Goal: Task Accomplishment & Management: Manage account settings

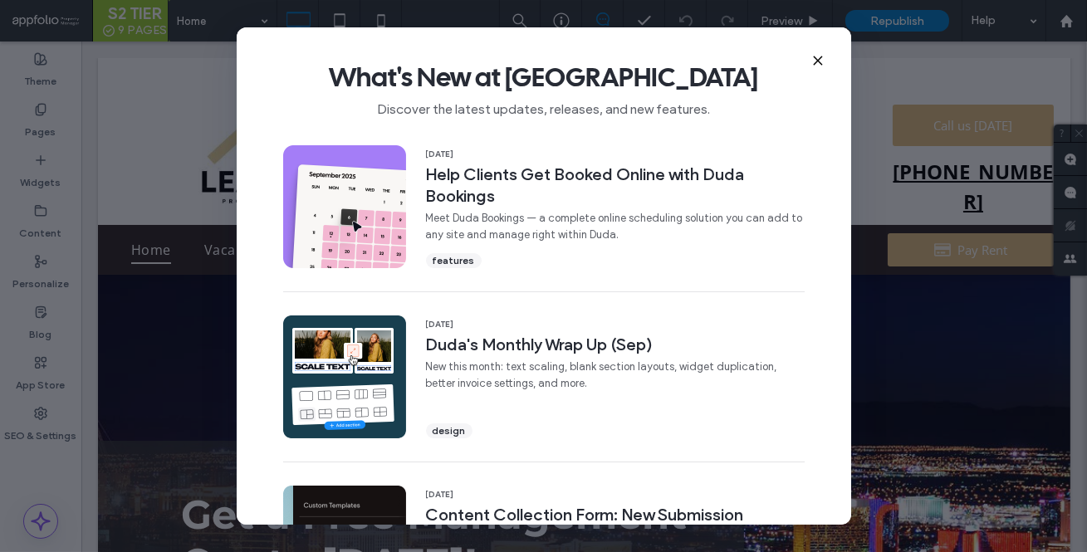
click at [824, 63] on div "What's New at [GEOGRAPHIC_DATA] Discover the latest updates, releases, and new …" at bounding box center [544, 82] width 614 height 111
click at [822, 63] on icon at bounding box center [817, 60] width 13 height 13
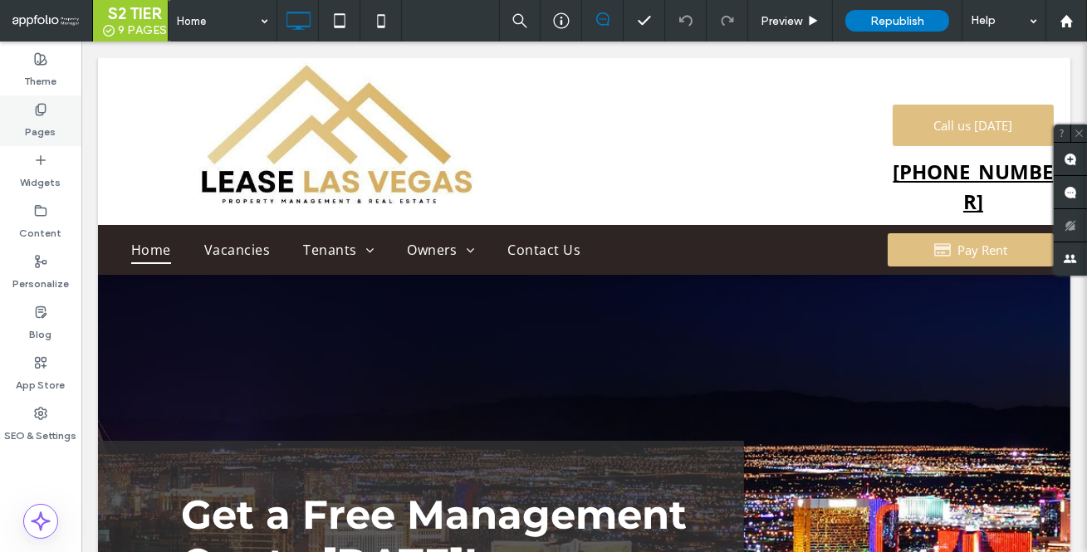
click at [34, 117] on label "Pages" at bounding box center [41, 127] width 31 height 23
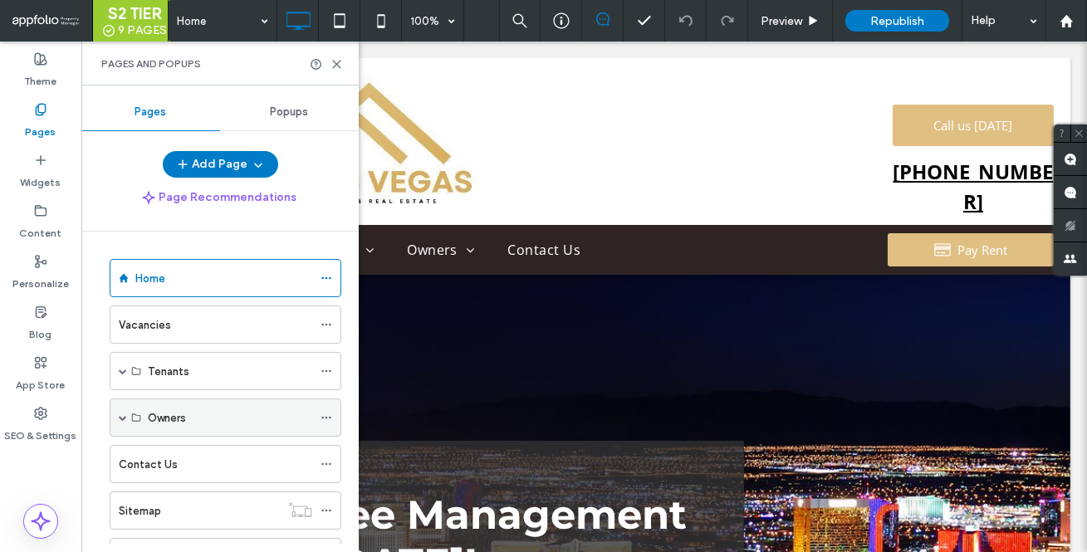
scroll to position [2, 0]
click at [184, 321] on div "Vacancies" at bounding box center [215, 323] width 193 height 17
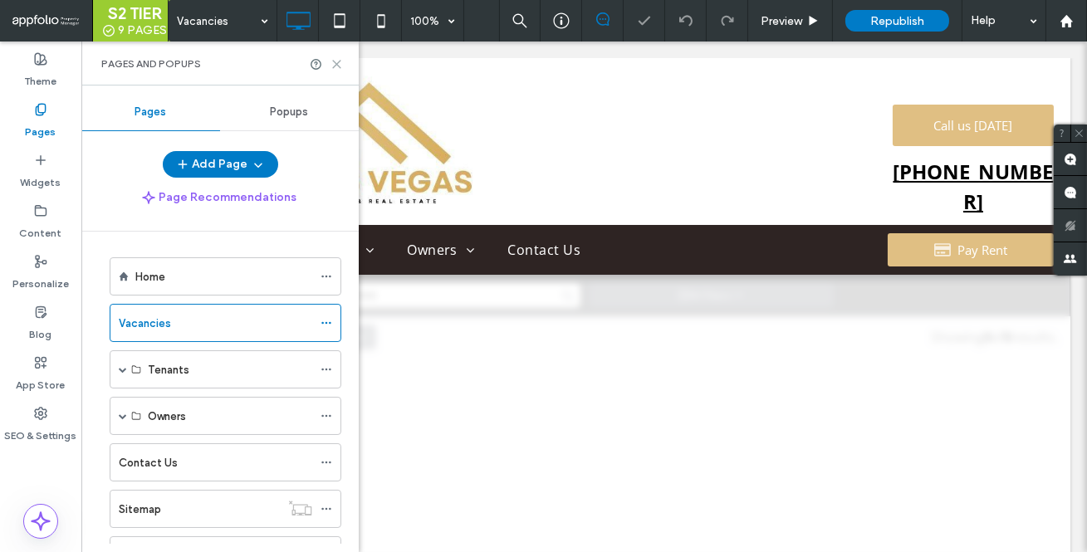
drag, startPoint x: 337, startPoint y: 60, endPoint x: 256, endPoint y: 19, distance: 91.0
click at [337, 60] on icon at bounding box center [336, 64] width 12 height 12
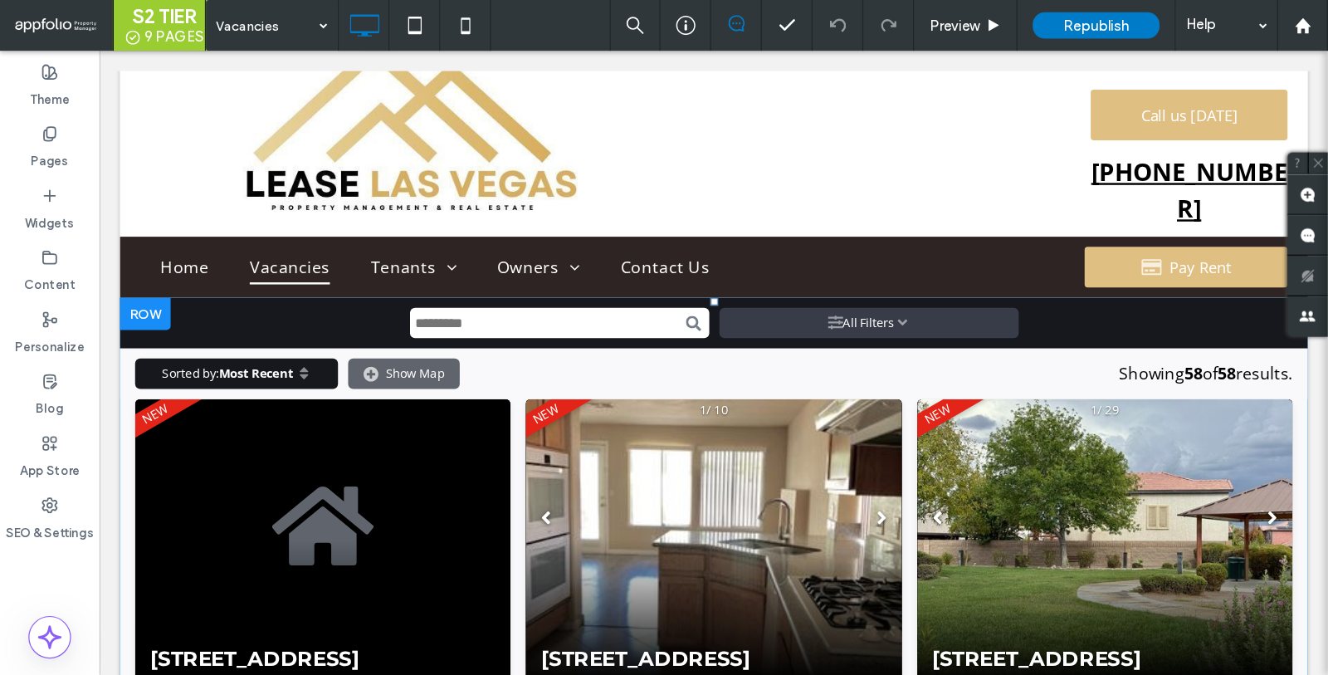
scroll to position [17, 0]
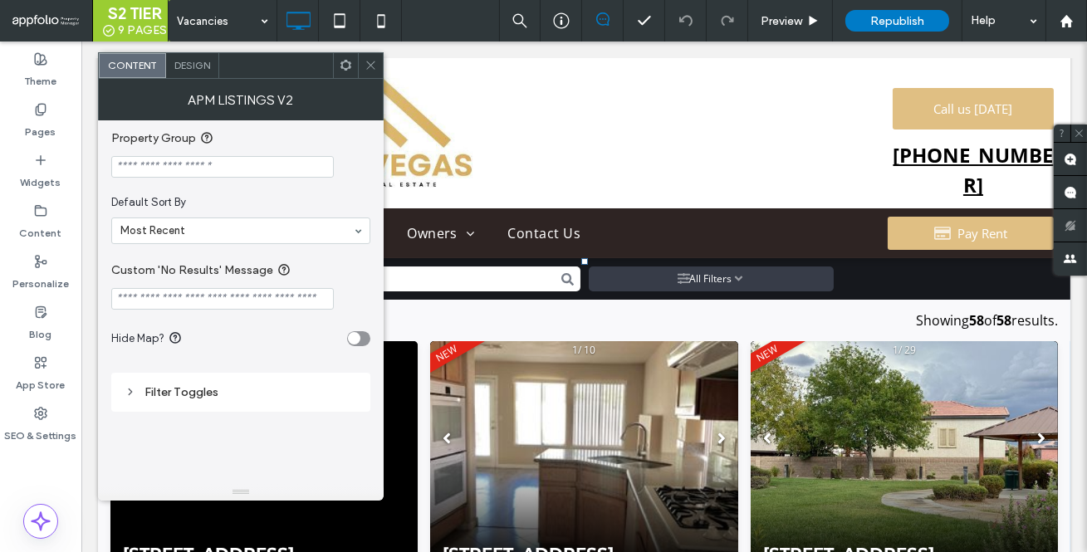
click at [146, 386] on div "Filter Toggles" at bounding box center [241, 392] width 232 height 14
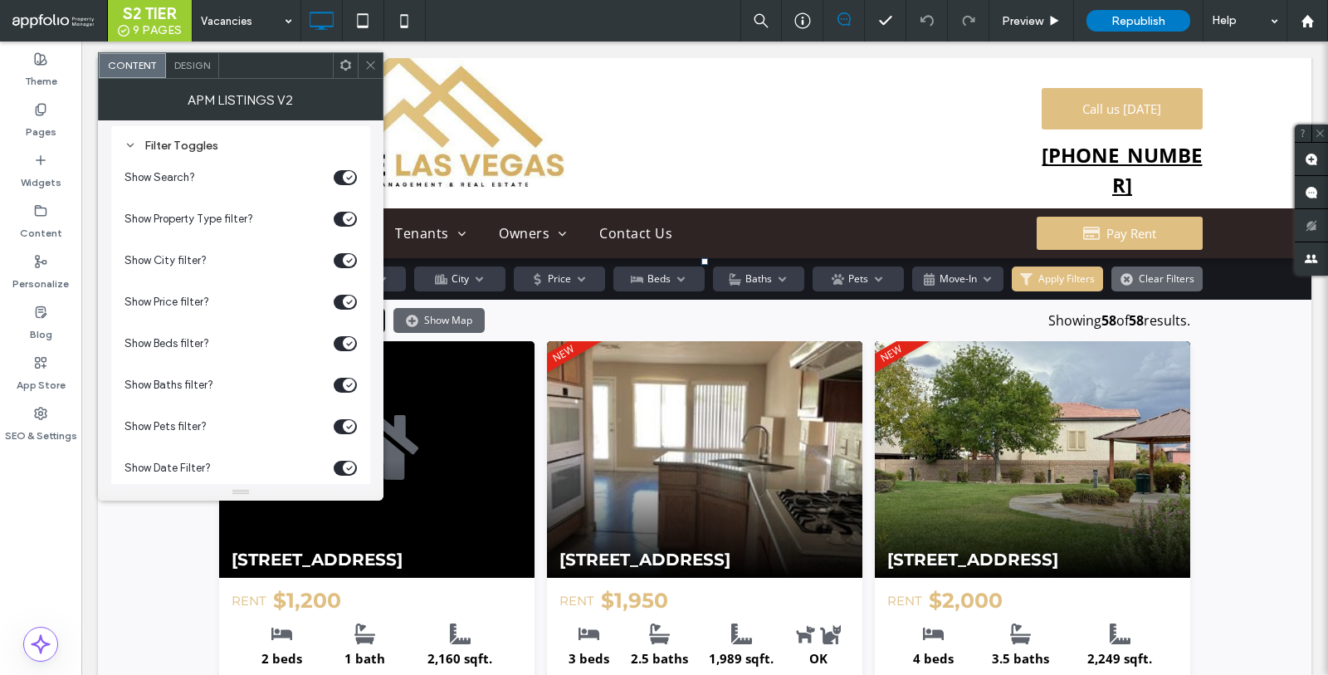
scroll to position [274, 0]
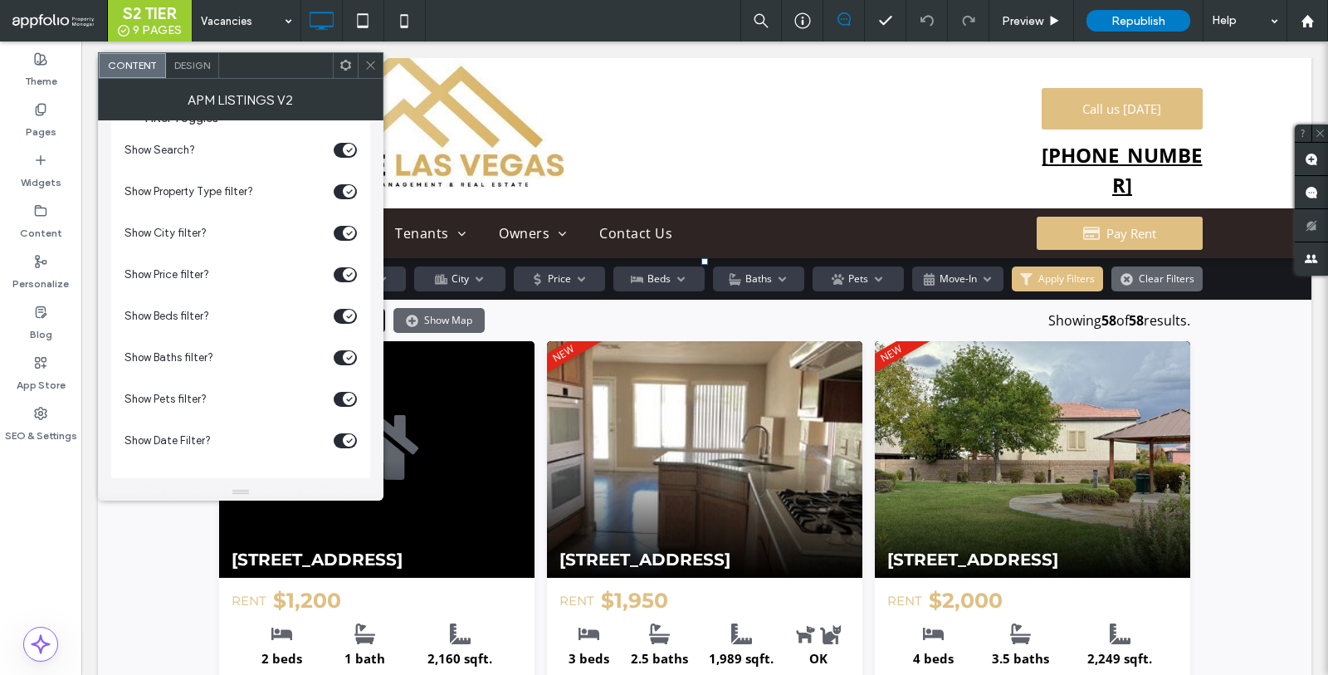
click at [345, 401] on div "toggle" at bounding box center [349, 399] width 12 height 12
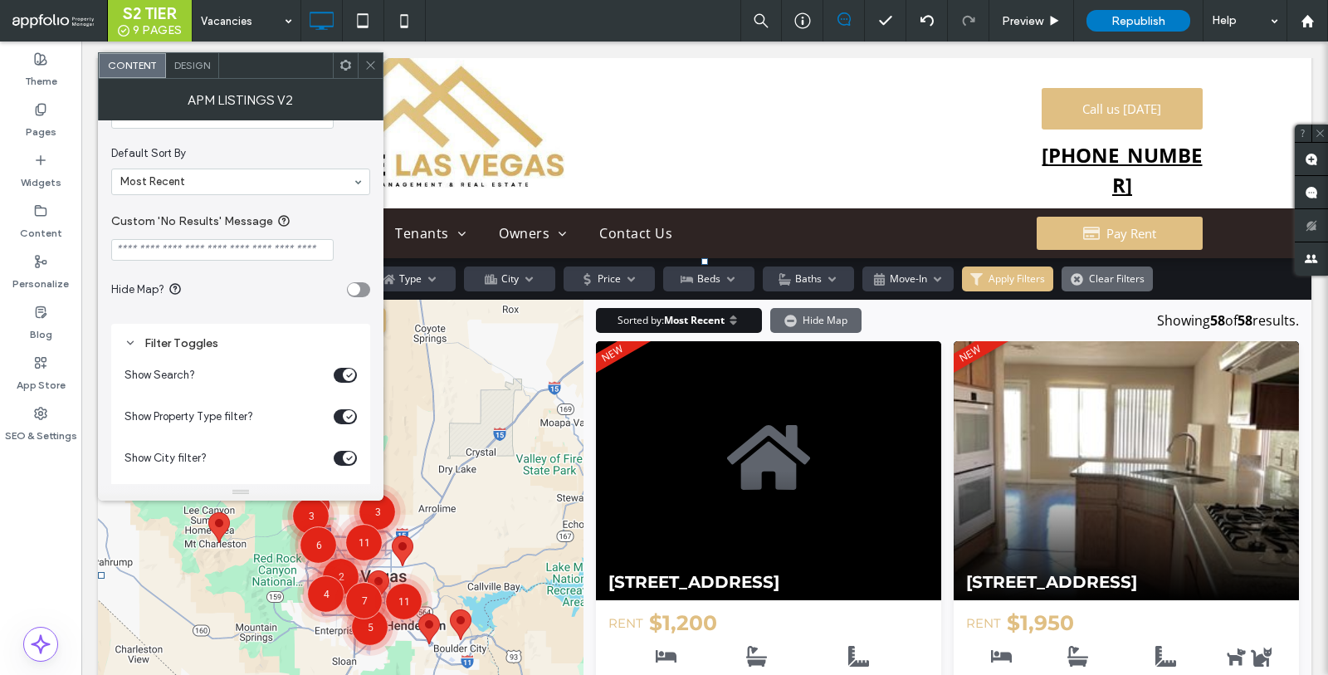
scroll to position [36, 0]
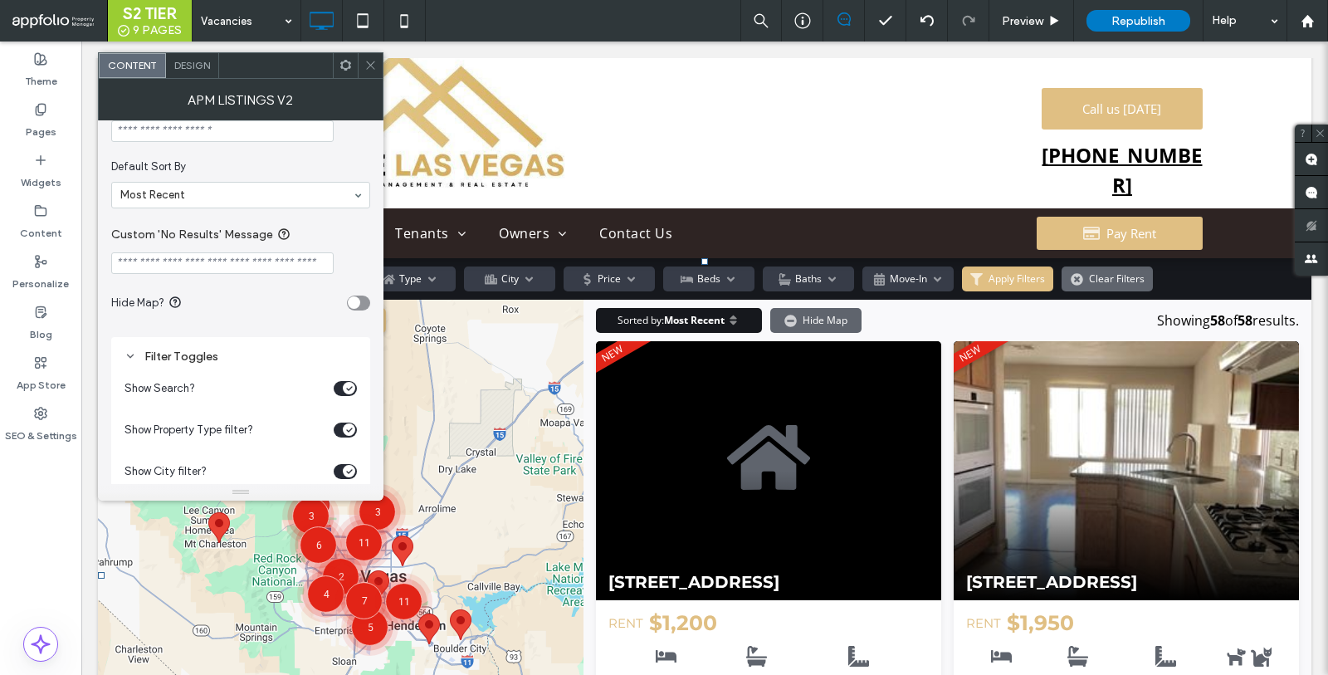
click at [354, 304] on div "toggle" at bounding box center [354, 302] width 12 height 12
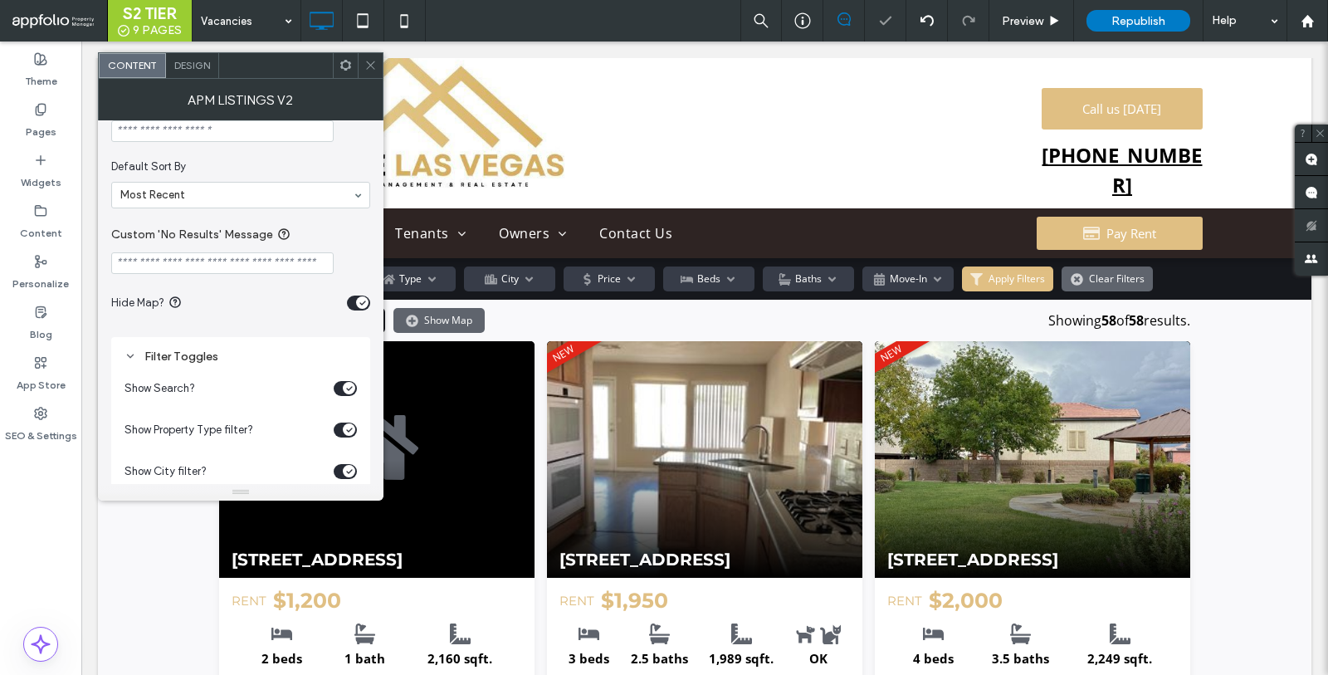
click at [361, 301] on icon "toggle" at bounding box center [362, 302] width 5 height 3
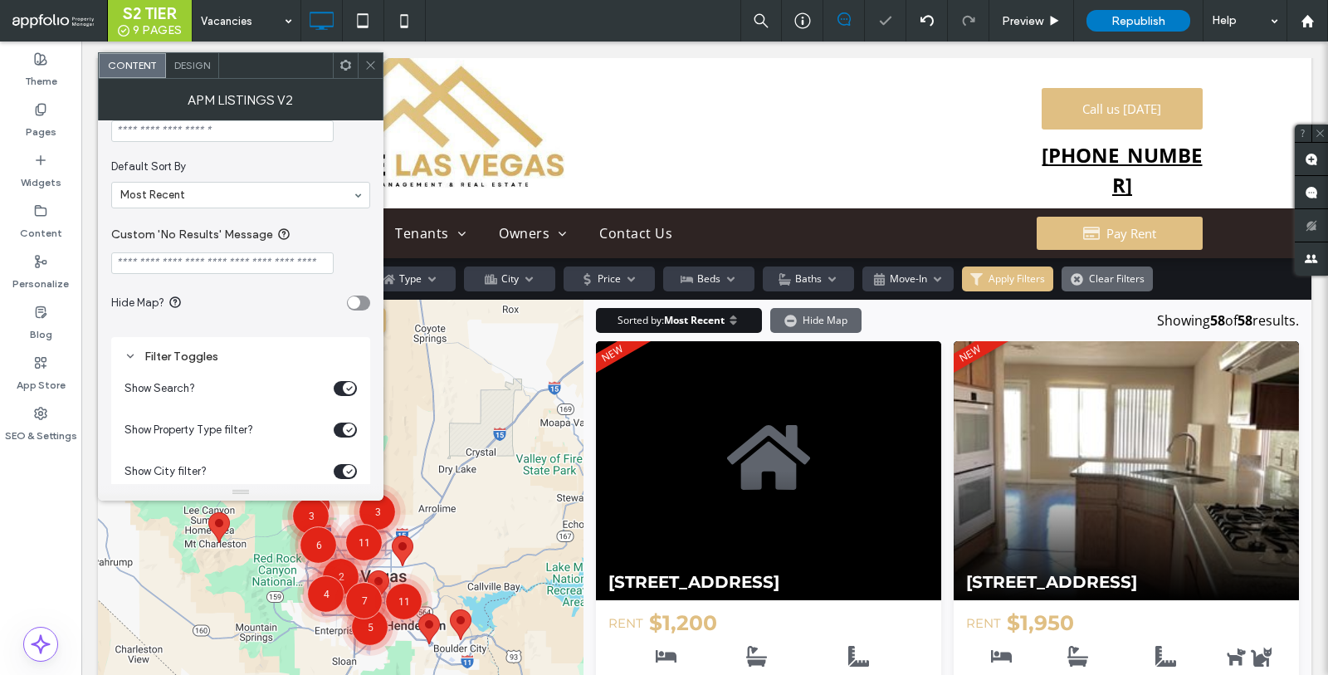
click at [252, 254] on input "Custom 'No Results' Message" at bounding box center [222, 263] width 222 height 22
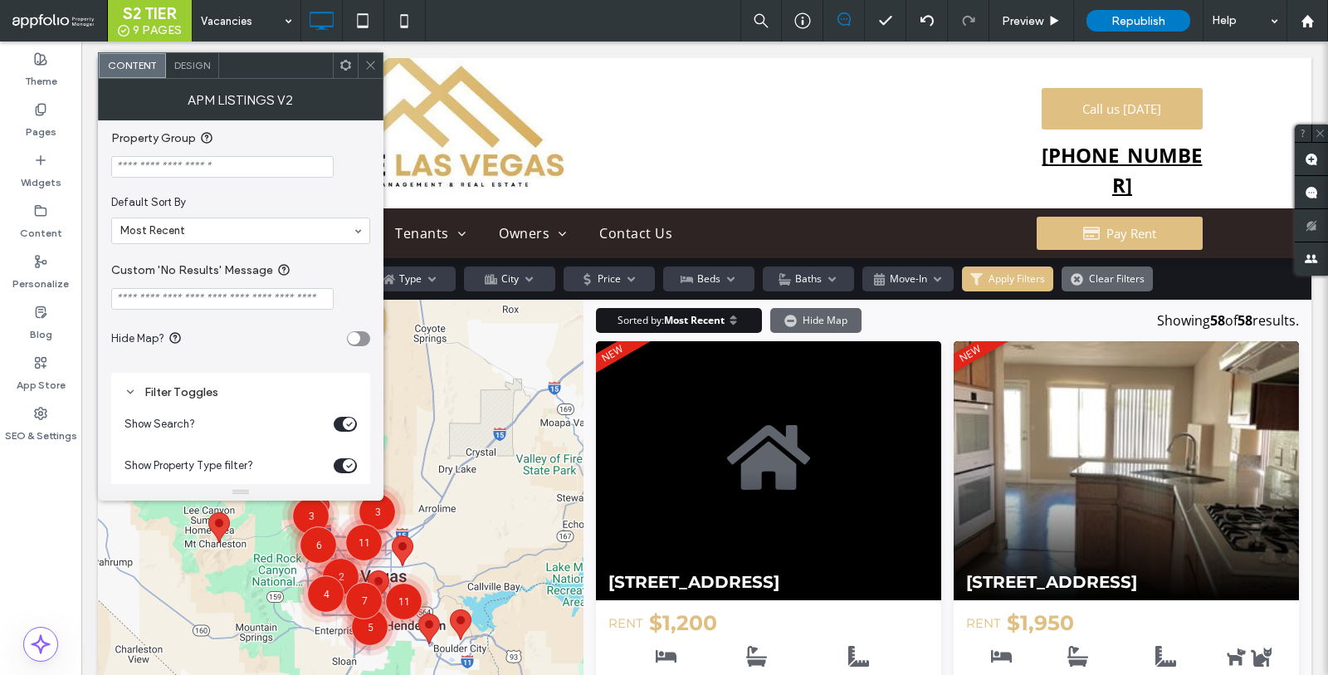
click at [224, 248] on section "Default Sort By Most Recent" at bounding box center [240, 219] width 259 height 66
click at [311, 194] on span "Default Sort By" at bounding box center [237, 202] width 252 height 17
click at [259, 301] on input "Custom 'No Results' Message" at bounding box center [222, 299] width 222 height 22
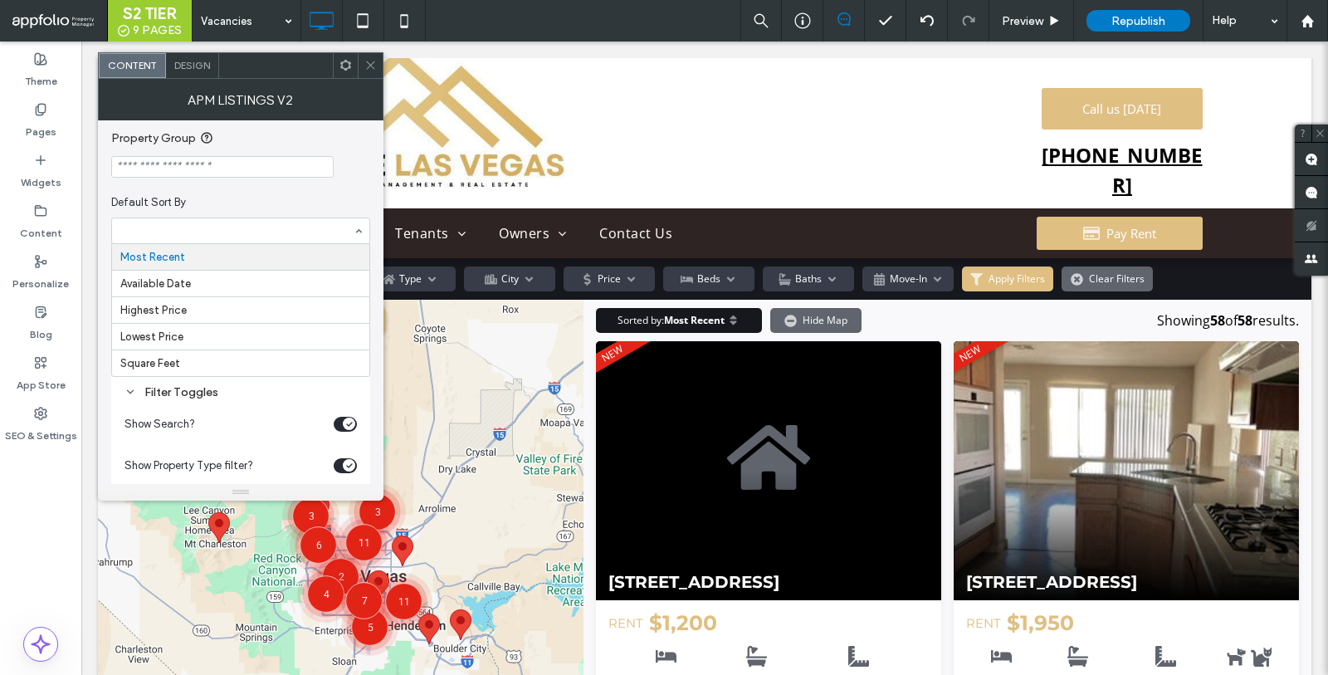
click at [362, 159] on div at bounding box center [240, 167] width 259 height 22
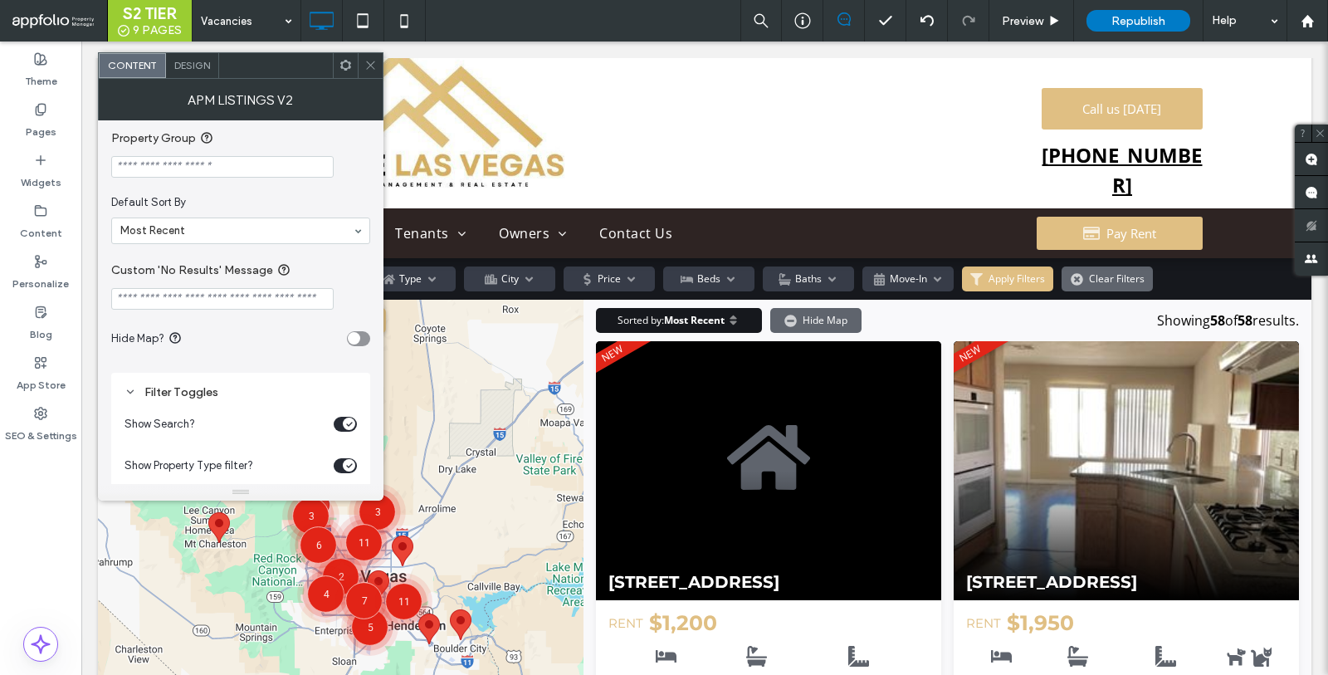
click at [374, 66] on icon at bounding box center [370, 65] width 12 height 12
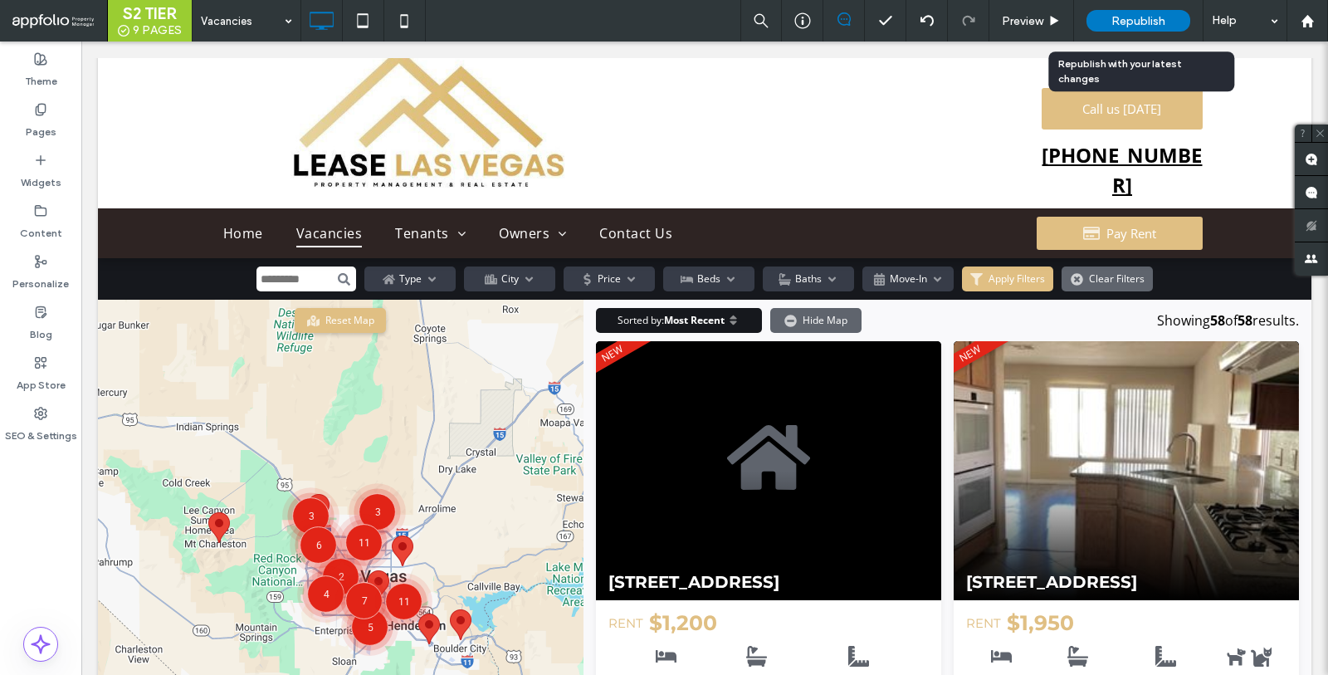
click at [1086, 24] on span "Republish" at bounding box center [1139, 21] width 54 height 14
